Goal: Browse casually

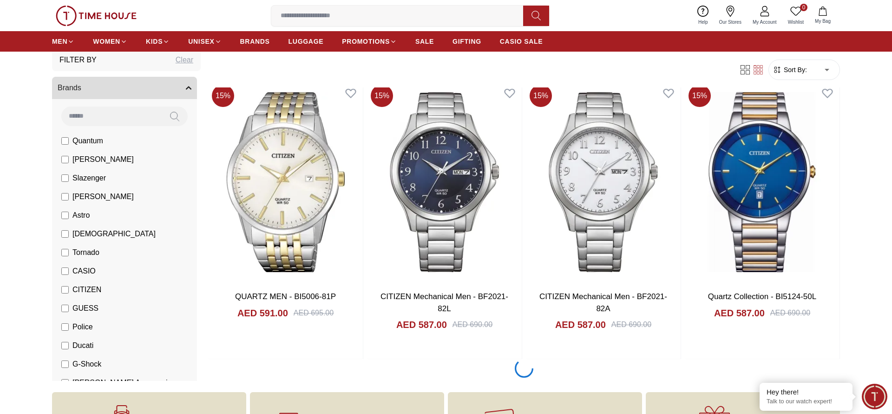
scroll to position [1556, 0]
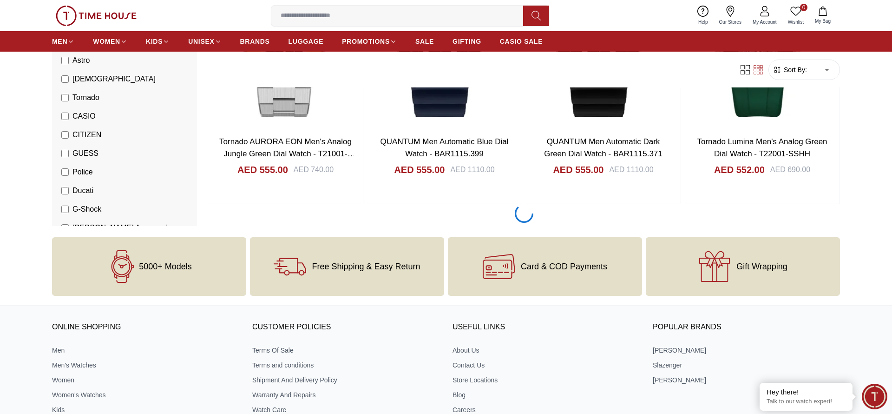
scroll to position [4440, 0]
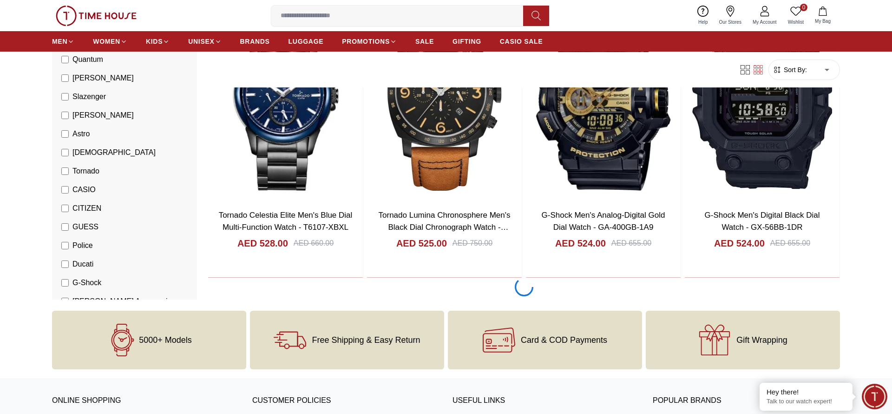
scroll to position [7323, 0]
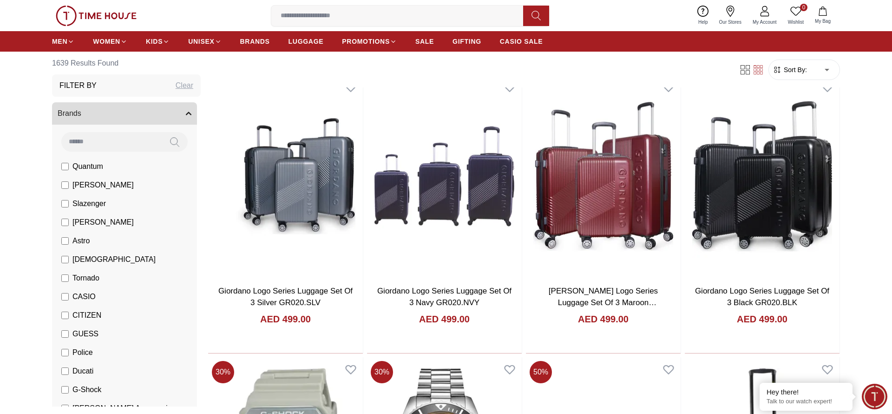
scroll to position [9337, 0]
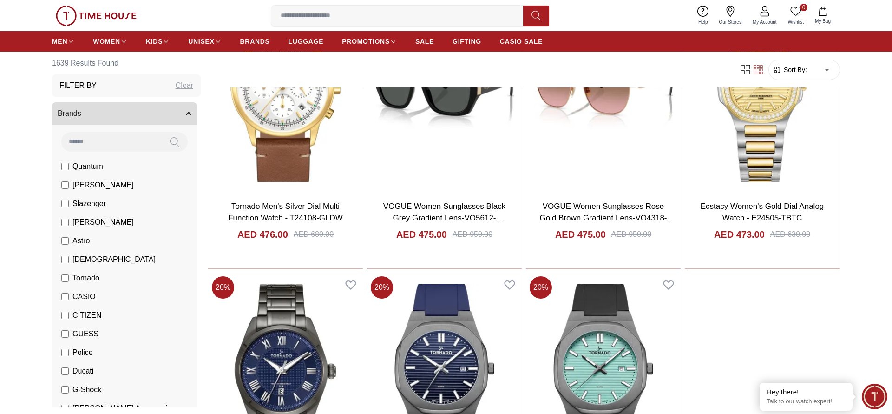
scroll to position [11266, 0]
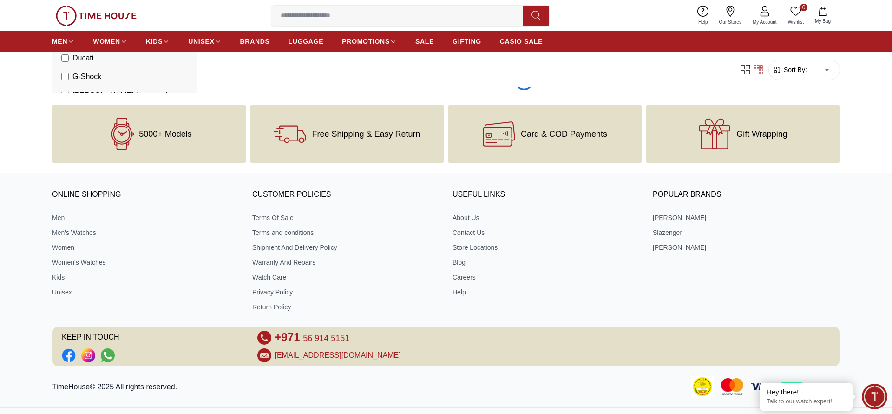
scroll to position [13090, 0]
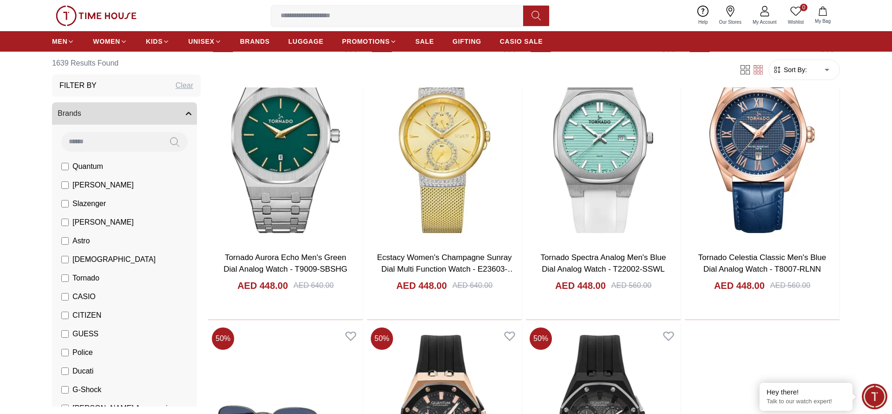
scroll to position [14043, 0]
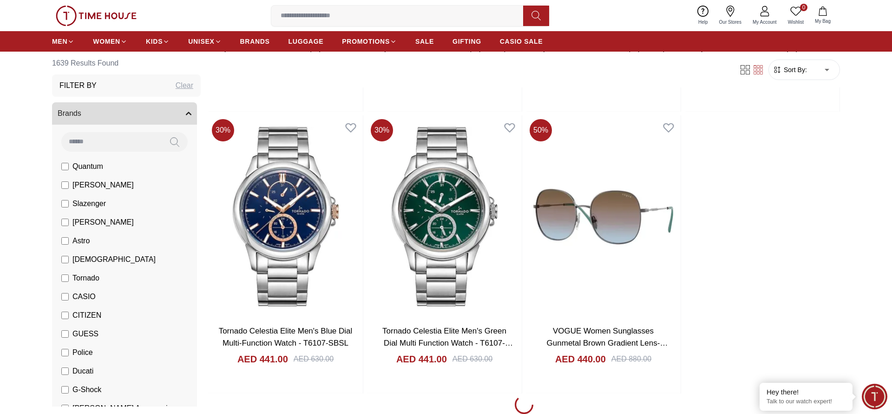
scroll to position [15641, 0]
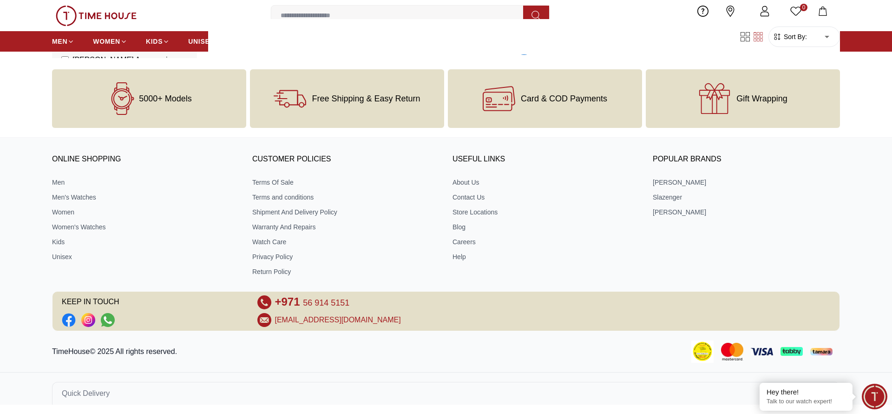
scroll to position [17415, 0]
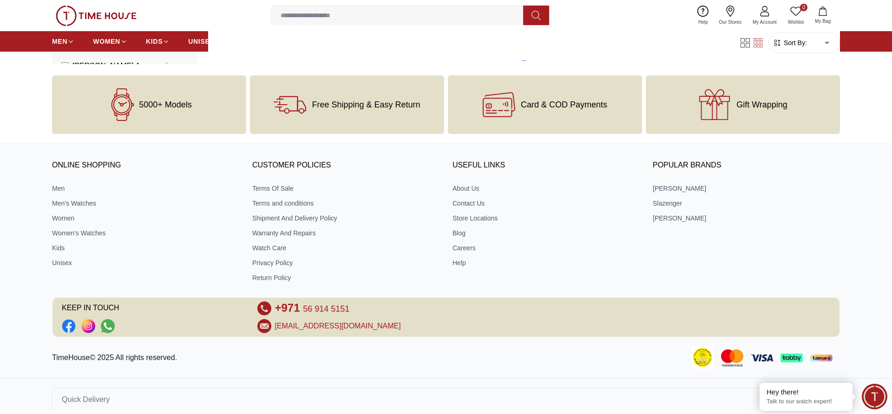
scroll to position [18857, 0]
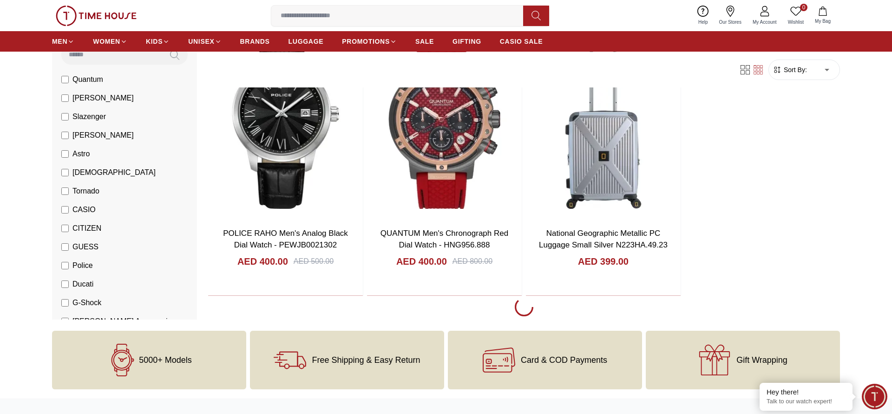
scroll to position [19966, 0]
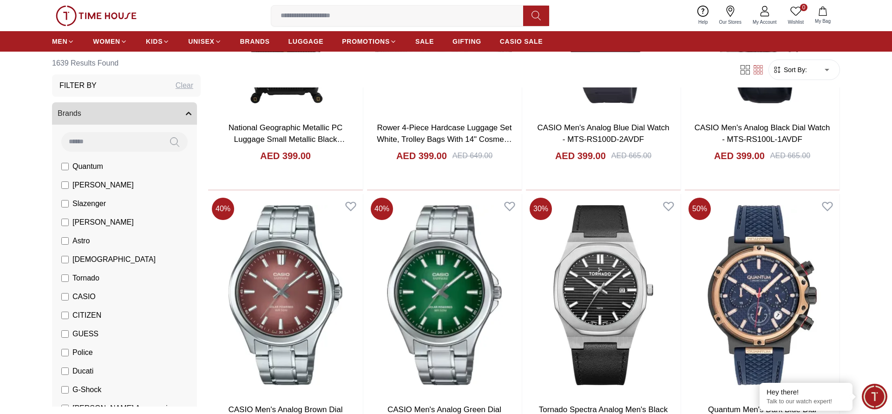
scroll to position [20299, 0]
